Goal: Information Seeking & Learning: Learn about a topic

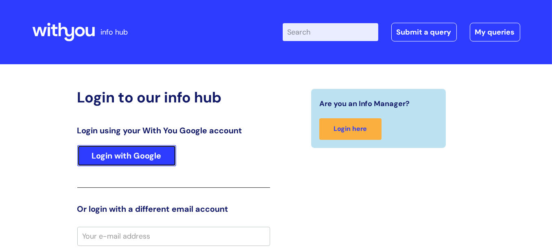
click at [143, 162] on link "Login with Google" at bounding box center [126, 155] width 99 height 21
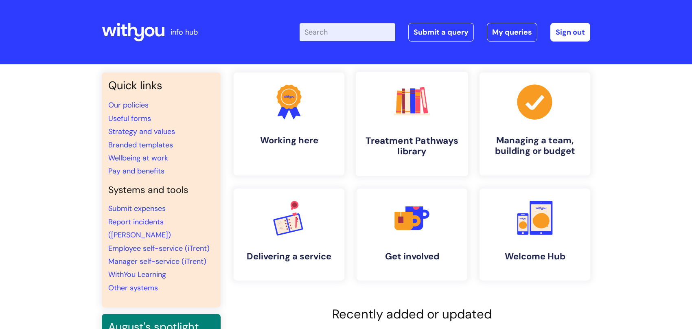
click at [374, 133] on link ".cls-1{fill:#f89b22;}.cls-1,.cls-2,.cls-3,.cls-4,.cls-5,.cls-6,.cls-7{stroke-wi…" at bounding box center [412, 124] width 112 height 105
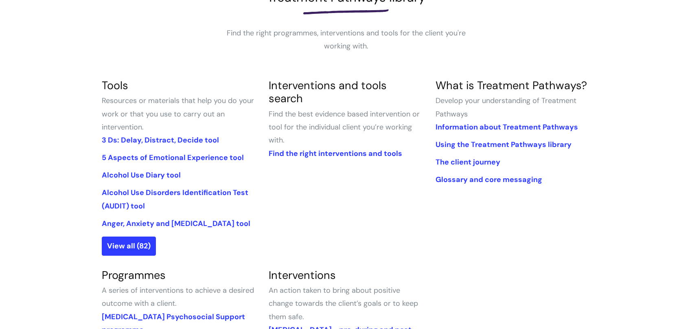
scroll to position [81, 0]
